Goal: Obtain resource: Download file/media

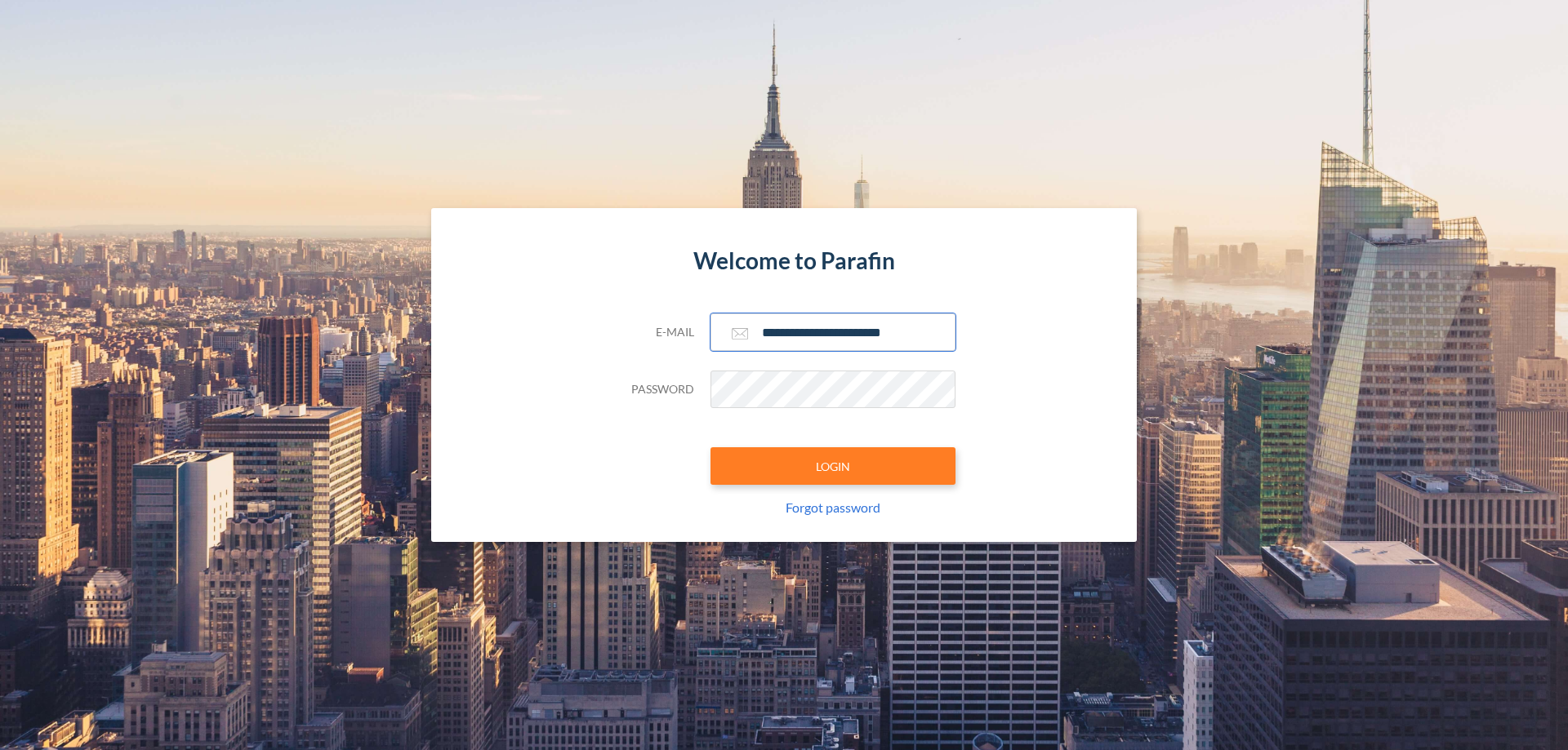
type input "**********"
click at [832, 466] on button "LOGIN" at bounding box center [833, 466] width 245 height 38
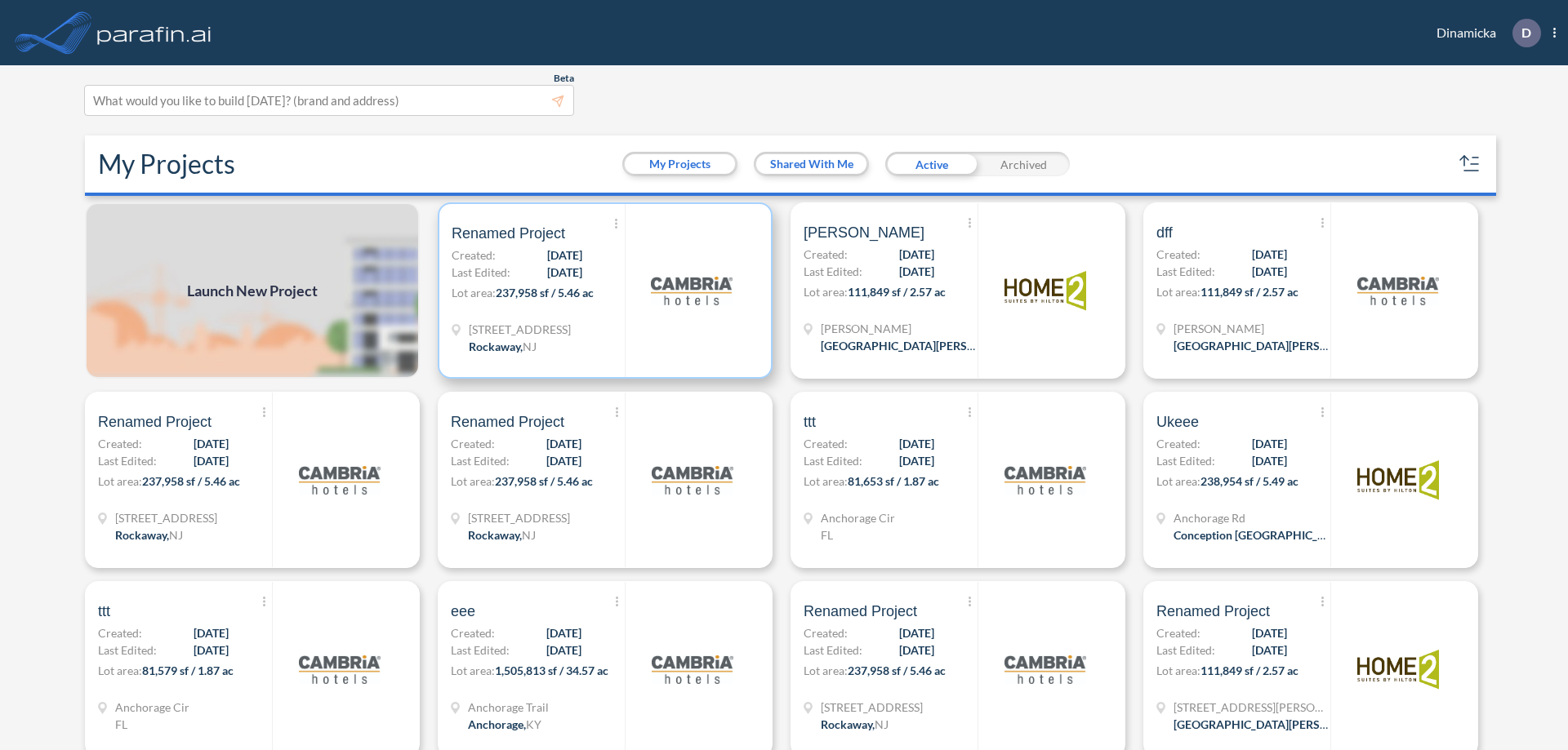
scroll to position [4, 0]
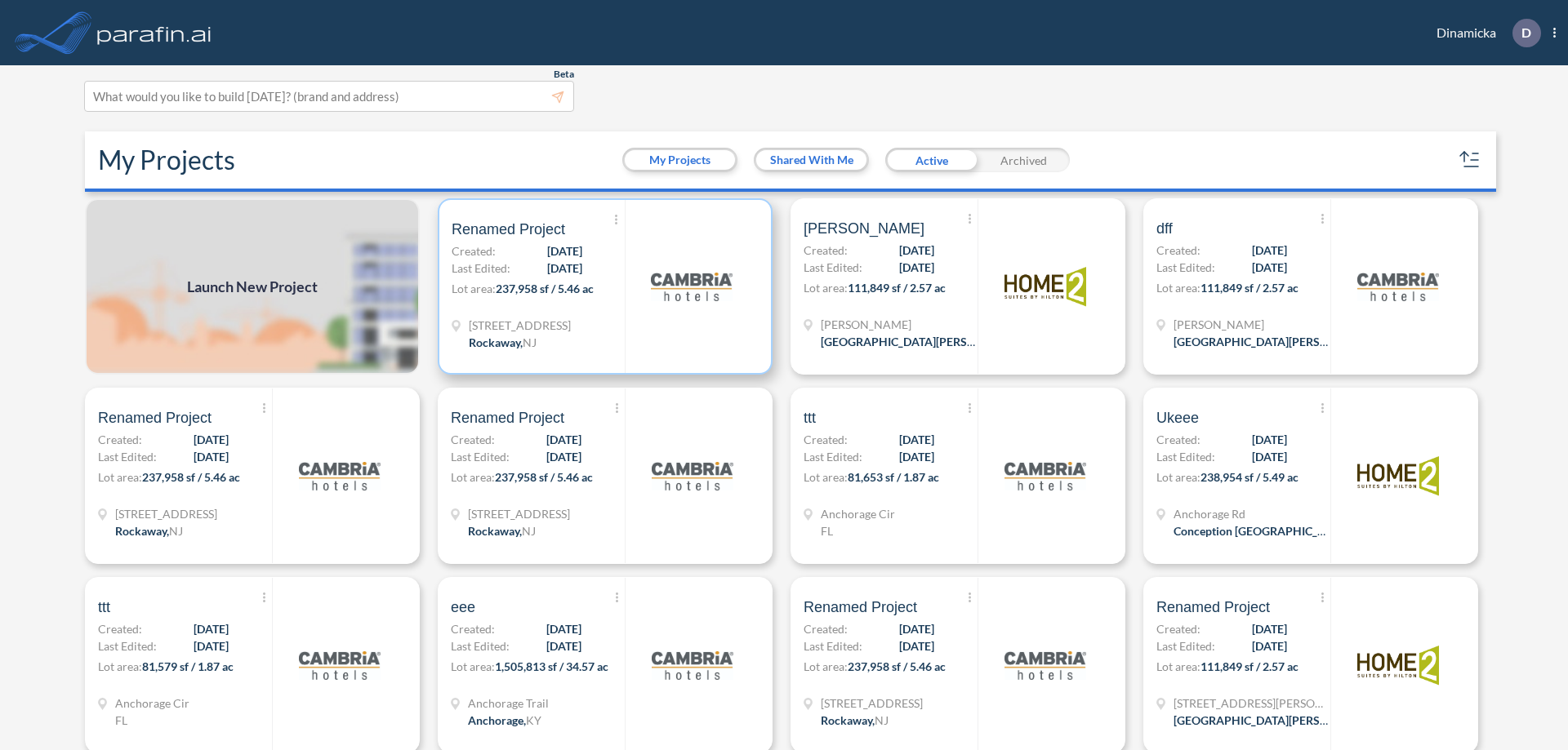
click at [602, 286] on p "Lot area: 237,958 sf / 5.46 ac" at bounding box center [538, 292] width 173 height 24
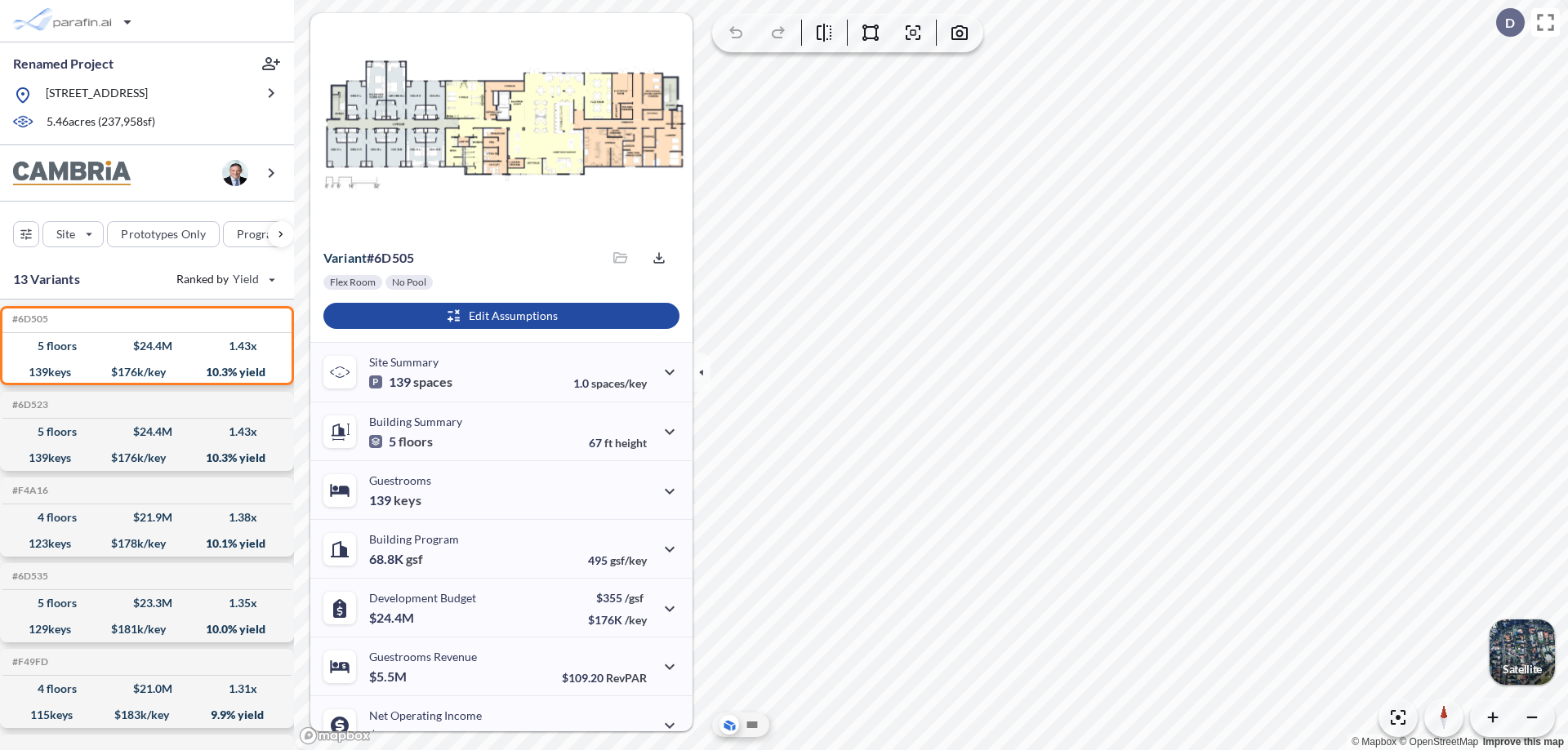
scroll to position [82, 0]
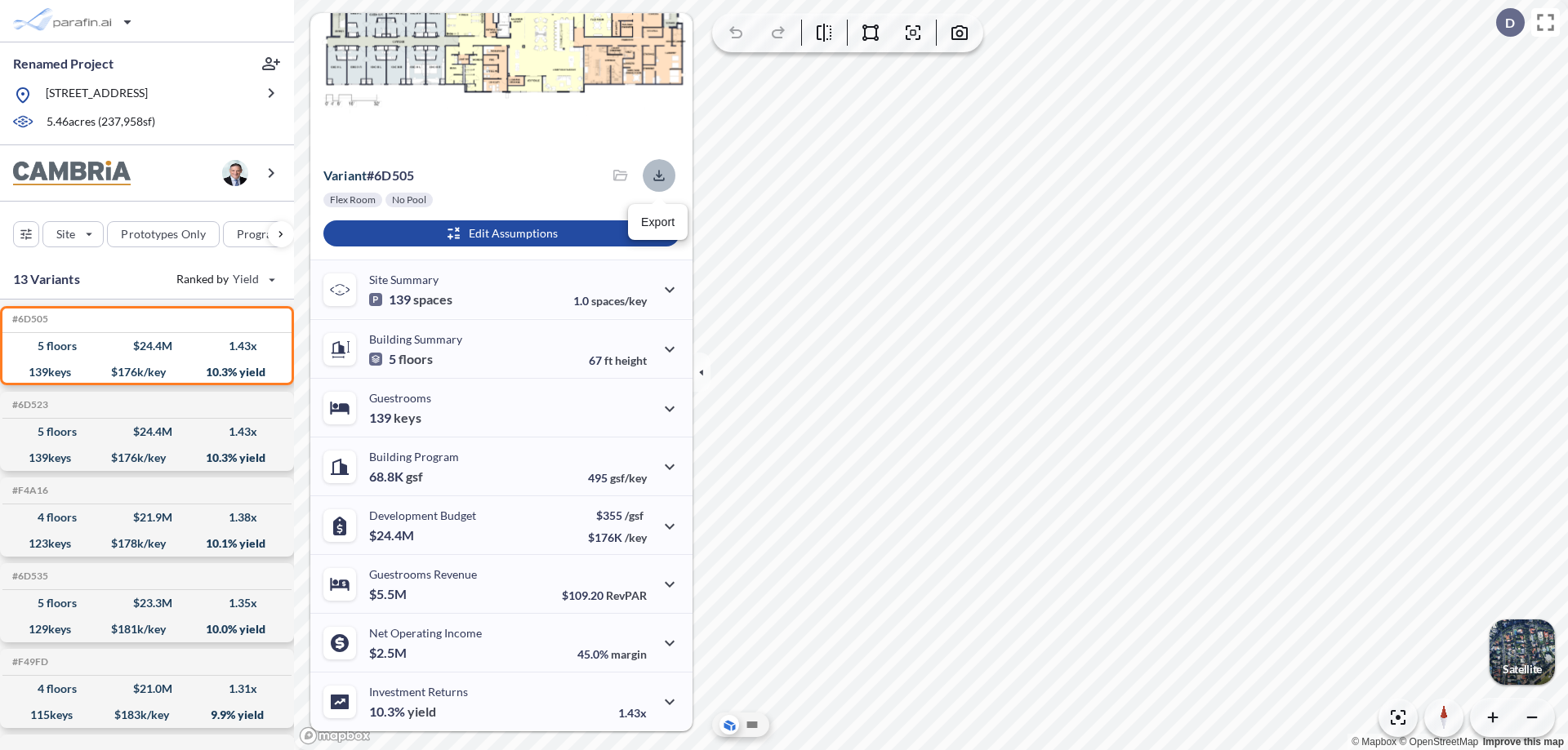
click at [654, 176] on icon "button" at bounding box center [659, 176] width 11 height 11
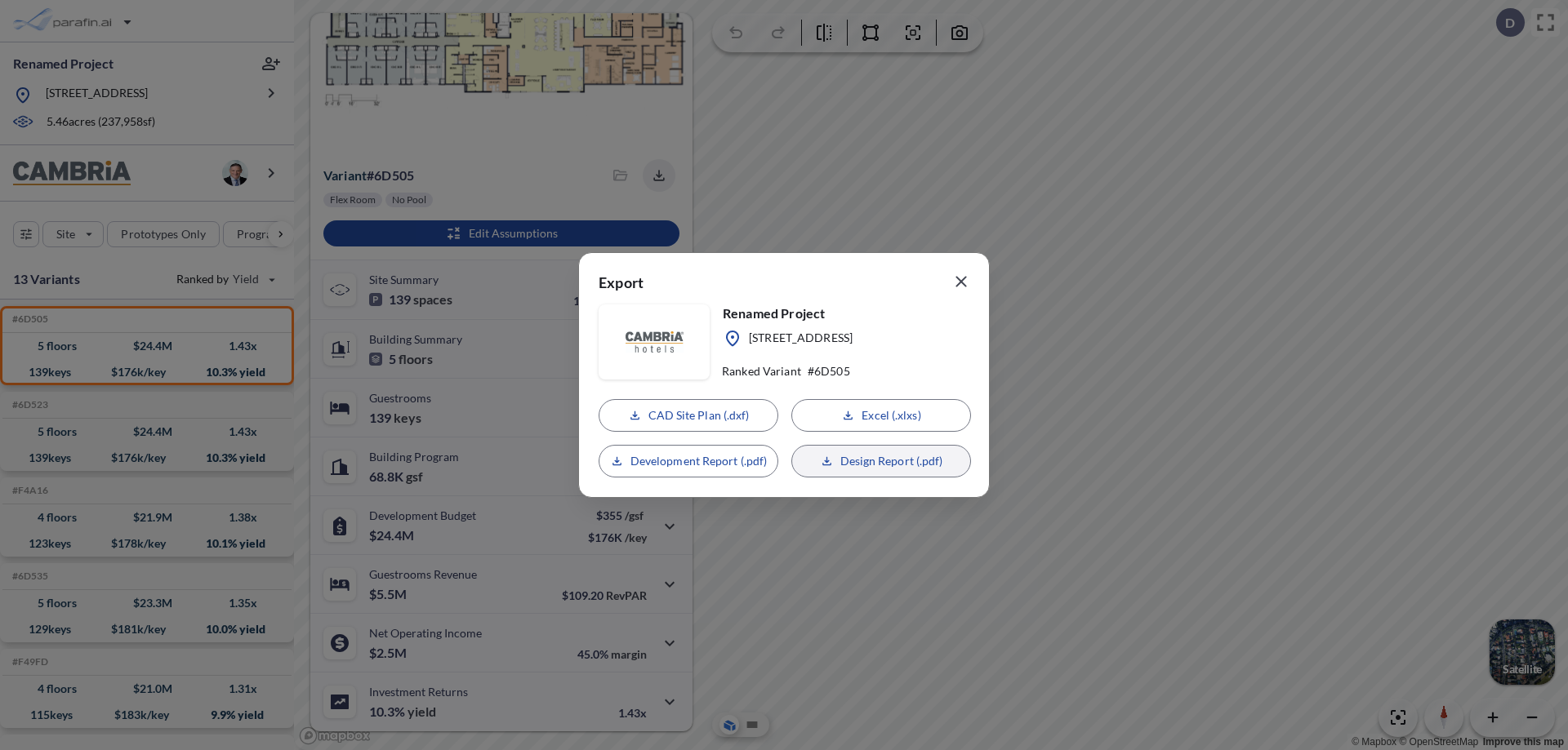
click at [881, 461] on p "Design Report (.pdf)" at bounding box center [892, 461] width 102 height 16
